Goal: Task Accomplishment & Management: Manage account settings

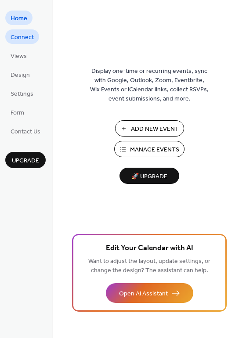
click at [24, 38] on span "Connect" at bounding box center [22, 37] width 23 height 9
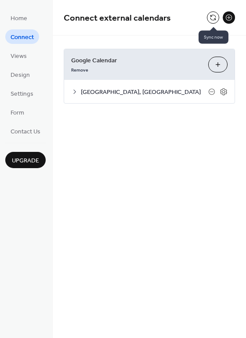
click at [211, 14] on button at bounding box center [213, 17] width 12 height 12
click at [212, 92] on icon at bounding box center [211, 91] width 7 height 7
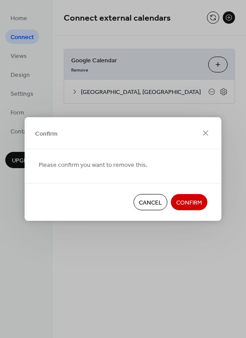
click at [186, 200] on span "Confirm" at bounding box center [189, 202] width 26 height 9
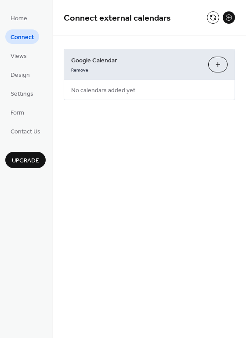
click at [222, 57] on button "Choose Calendars" at bounding box center [217, 65] width 19 height 16
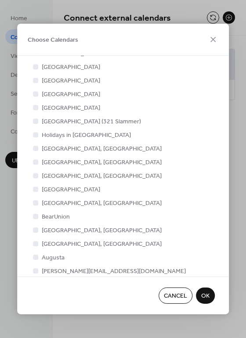
scroll to position [136, 0]
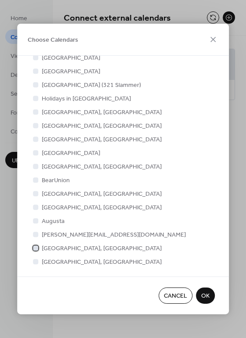
click at [37, 247] on div at bounding box center [35, 247] width 5 height 5
click at [203, 298] on span "OK" at bounding box center [205, 296] width 8 height 9
